Goal: Task Accomplishment & Management: Complete application form

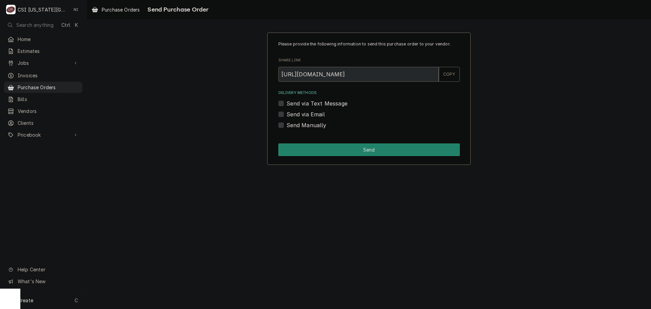
click at [287, 126] on label "Send Manually" at bounding box center [307, 125] width 40 height 8
click at [287, 126] on input "Send Manually" at bounding box center [377, 128] width 181 height 15
checkbox input "true"
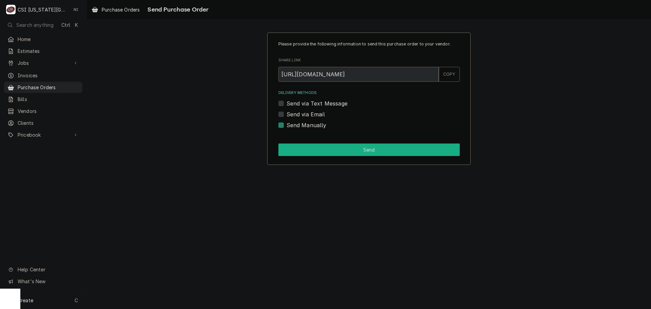
click at [295, 144] on button "Send" at bounding box center [368, 149] width 181 height 13
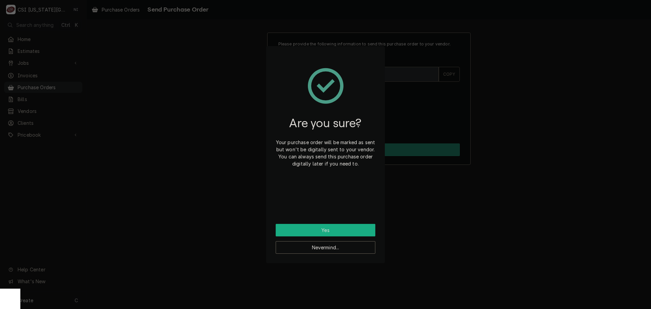
click at [338, 232] on button "Yes" at bounding box center [326, 230] width 100 height 13
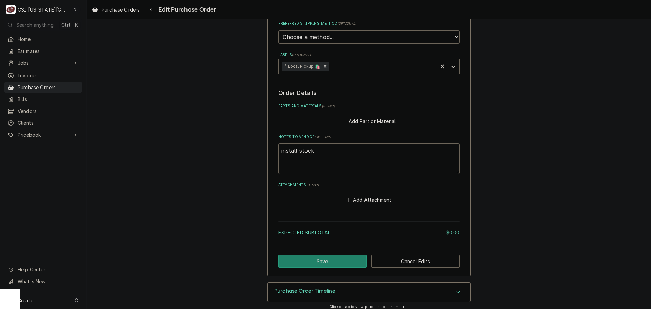
scroll to position [216, 0]
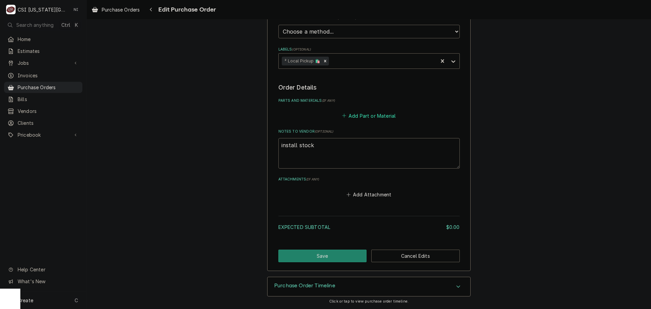
click at [358, 114] on button "Add Part or Material" at bounding box center [369, 115] width 56 height 9
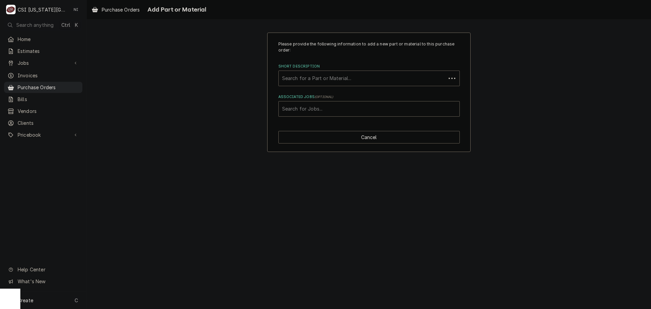
click at [342, 78] on div "Short Description" at bounding box center [362, 78] width 160 height 12
type input "misc pro"
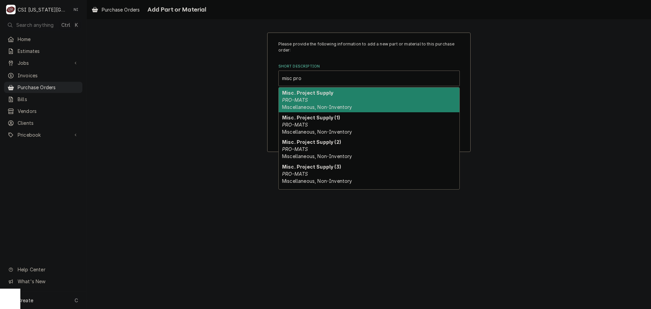
click at [300, 94] on strong "Misc. Project Supply" at bounding box center [307, 93] width 51 height 6
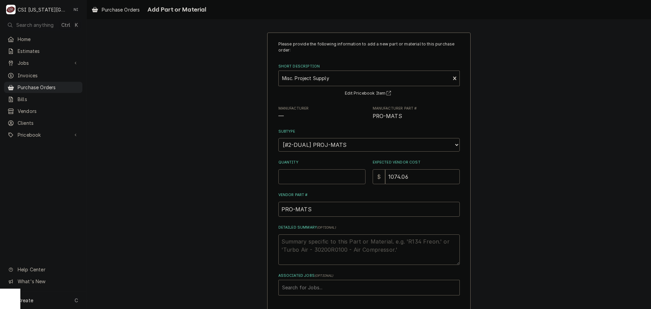
click at [297, 178] on input "Quantity" at bounding box center [321, 176] width 87 height 15
type textarea "x"
type input "1"
type textarea "x"
type input "5"
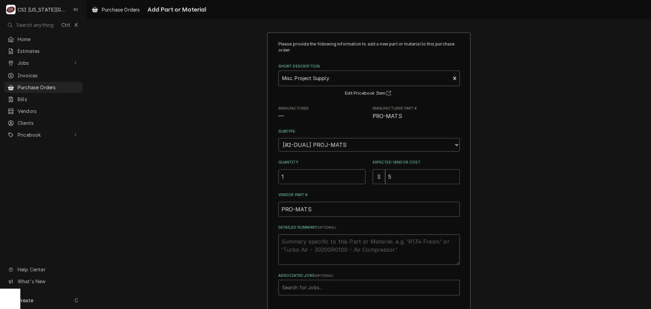
type textarea "x"
type input "5"
type textarea "x"
type input "58"
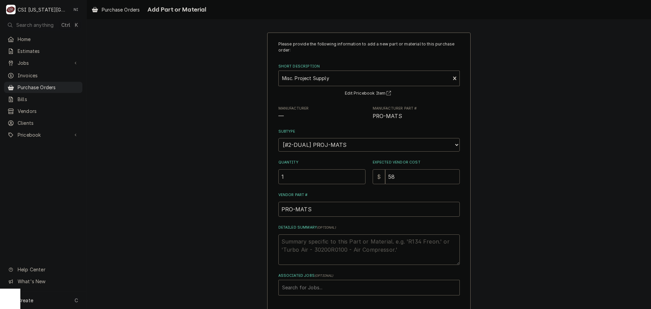
type textarea "x"
type input "589"
click at [329, 245] on textarea "Detailed Summary ( optional )" at bounding box center [368, 249] width 181 height 31
type textarea "x"
type textarea "l"
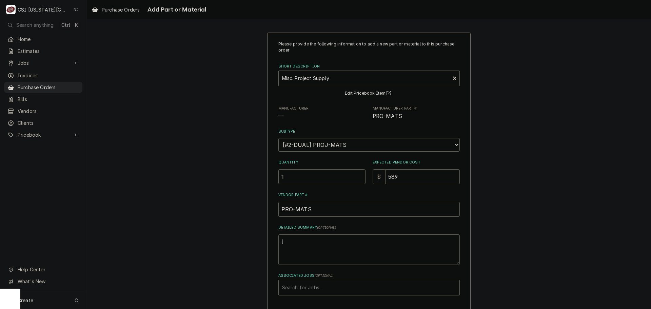
type textarea "x"
type textarea "li"
type textarea "x"
type textarea "lin"
type textarea "x"
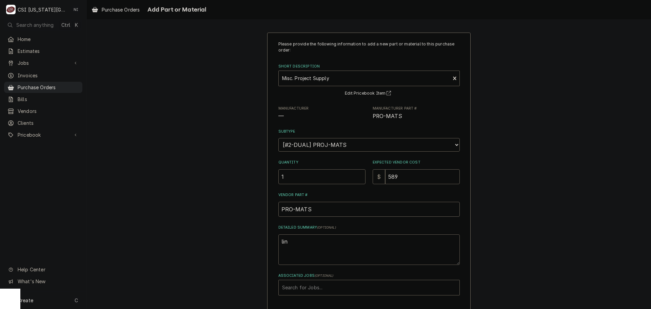
type textarea "lins"
type textarea "x"
type textarea "lin"
type textarea "x"
type textarea "line"
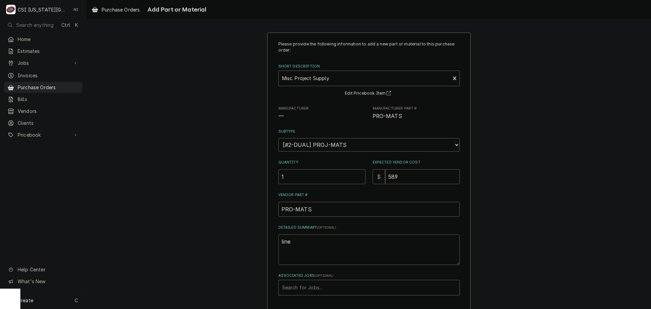
type textarea "x"
type textarea "lines"
type textarea "x"
type textarea "linest"
type textarea "x"
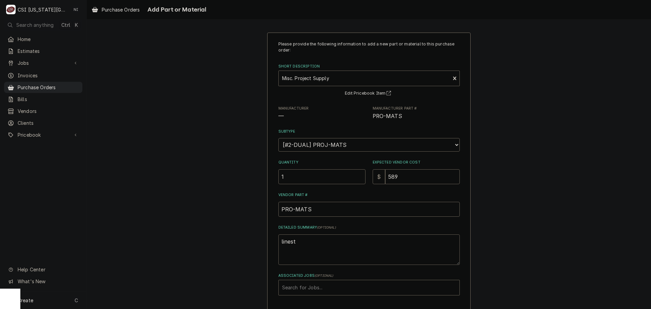
type textarea "lineste"
type textarea "x"
type textarea "linest"
type textarea "x"
type textarea "lines"
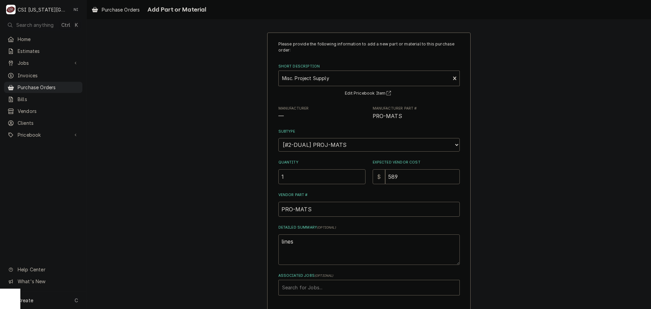
type textarea "x"
type textarea "linese"
type textarea "x"
type textarea "lineset"
type textarea "x"
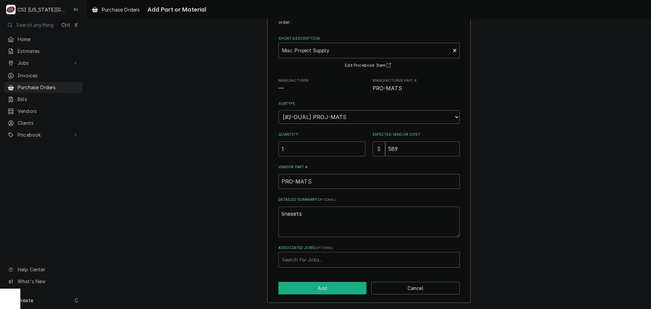
type textarea "linesets"
click at [354, 286] on button "Add" at bounding box center [322, 288] width 88 height 13
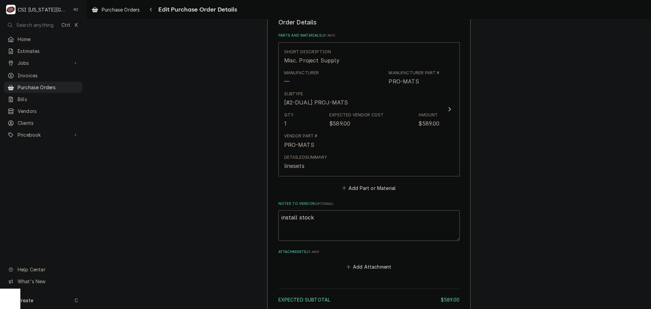
scroll to position [353, 0]
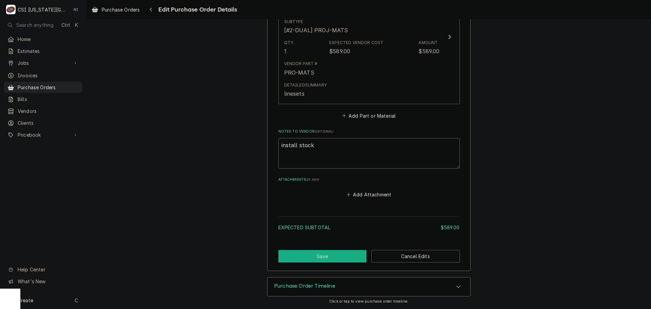
click at [352, 258] on button "Save" at bounding box center [322, 256] width 88 height 13
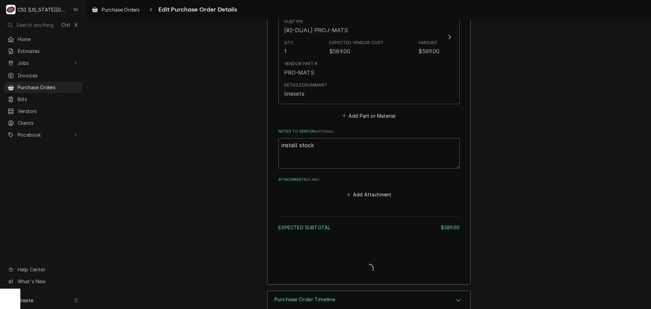
type textarea "x"
